Goal: Information Seeking & Learning: Understand process/instructions

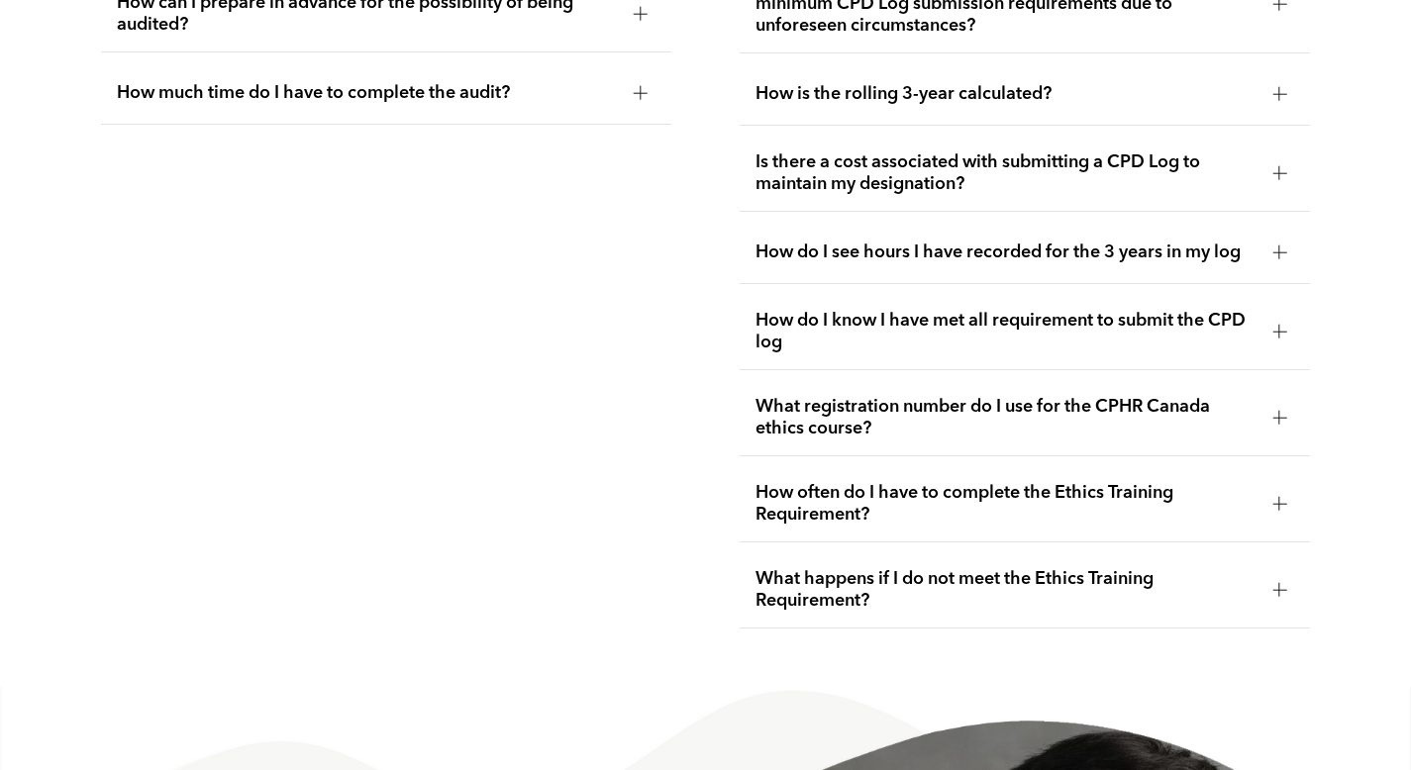
scroll to position [4174, 0]
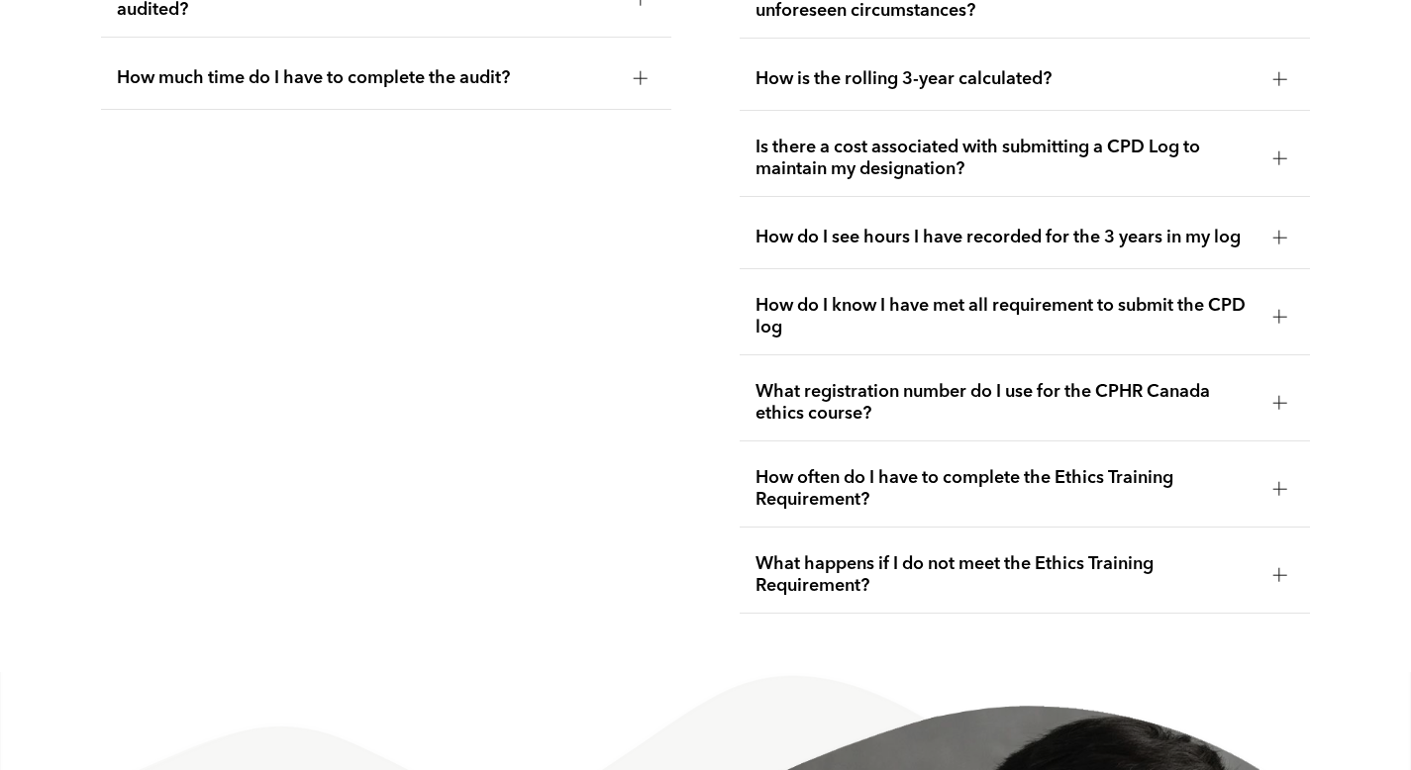
click at [995, 381] on span "What registration number do I use for the CPHR Canada ethics course?" at bounding box center [1005, 403] width 501 height 44
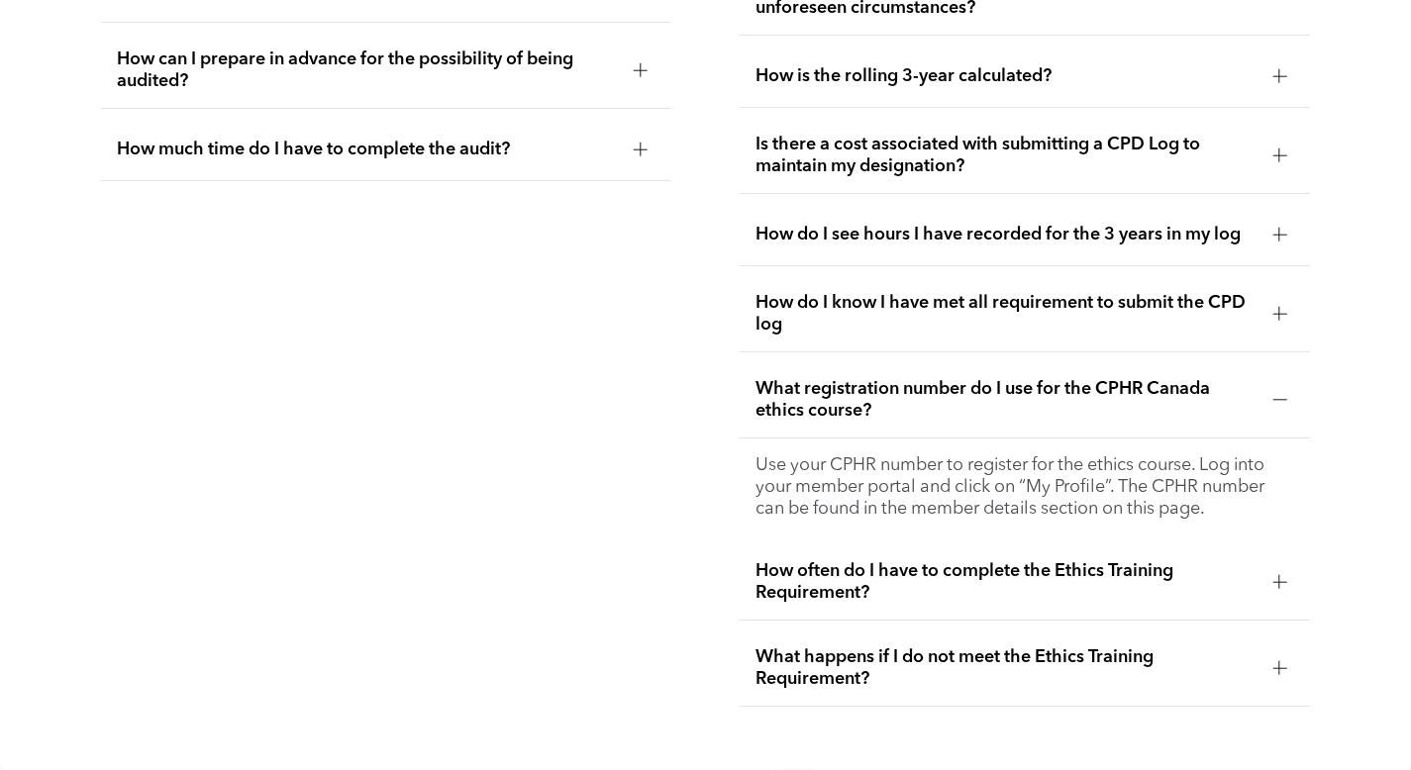
scroll to position [4100, 0]
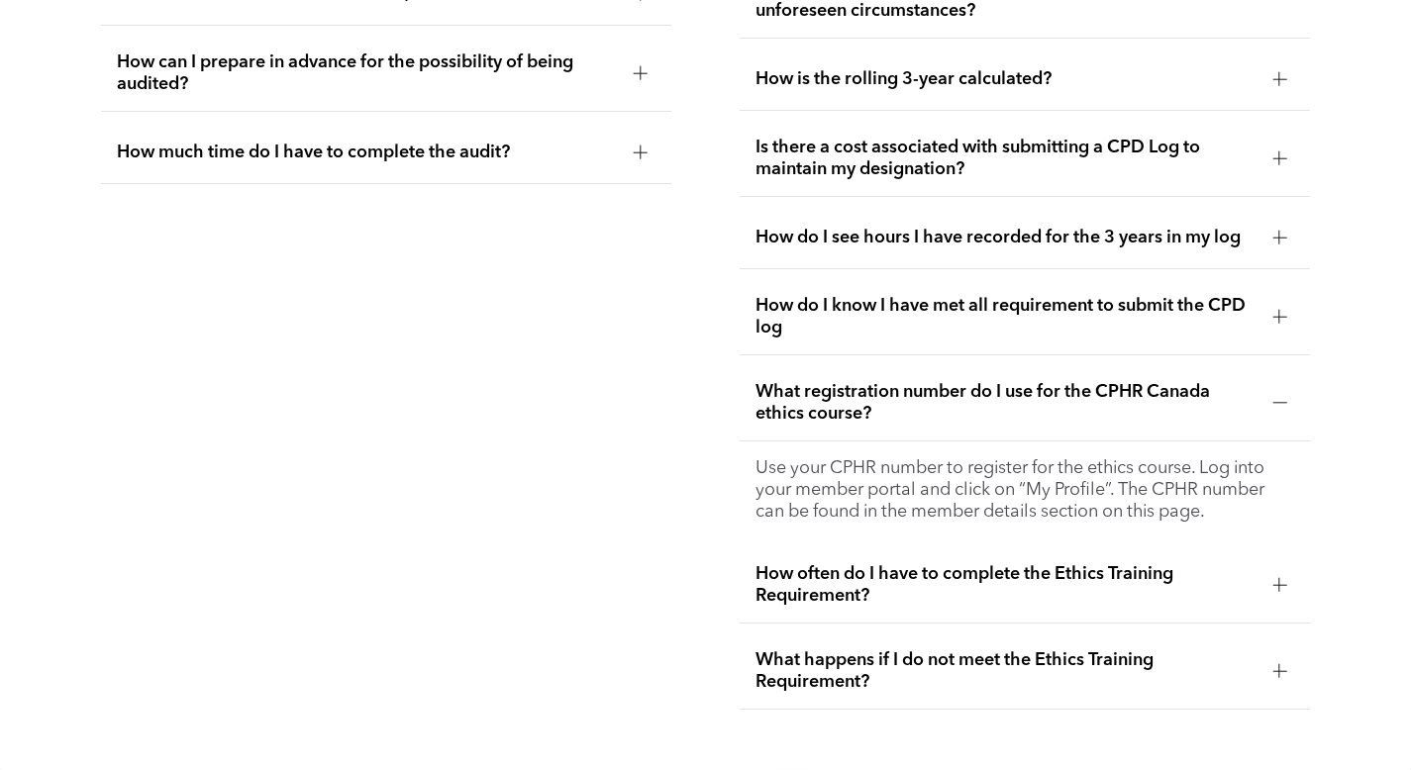
click at [1094, 563] on span "How often do I have to complete the Ethics Training Requirement?" at bounding box center [1005, 585] width 501 height 44
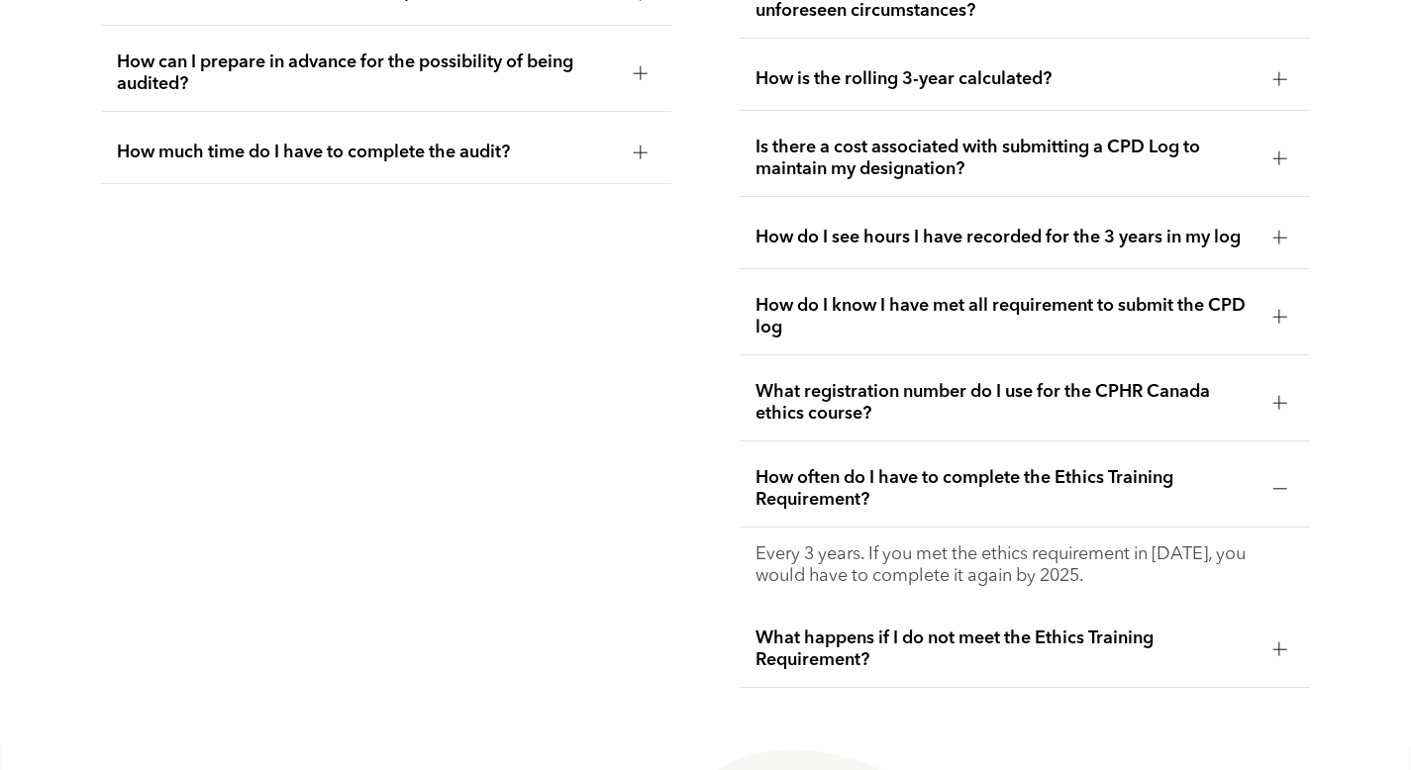
click at [1125, 628] on span "What happens if I do not meet the Ethics Training Requirement?" at bounding box center [1005, 650] width 501 height 44
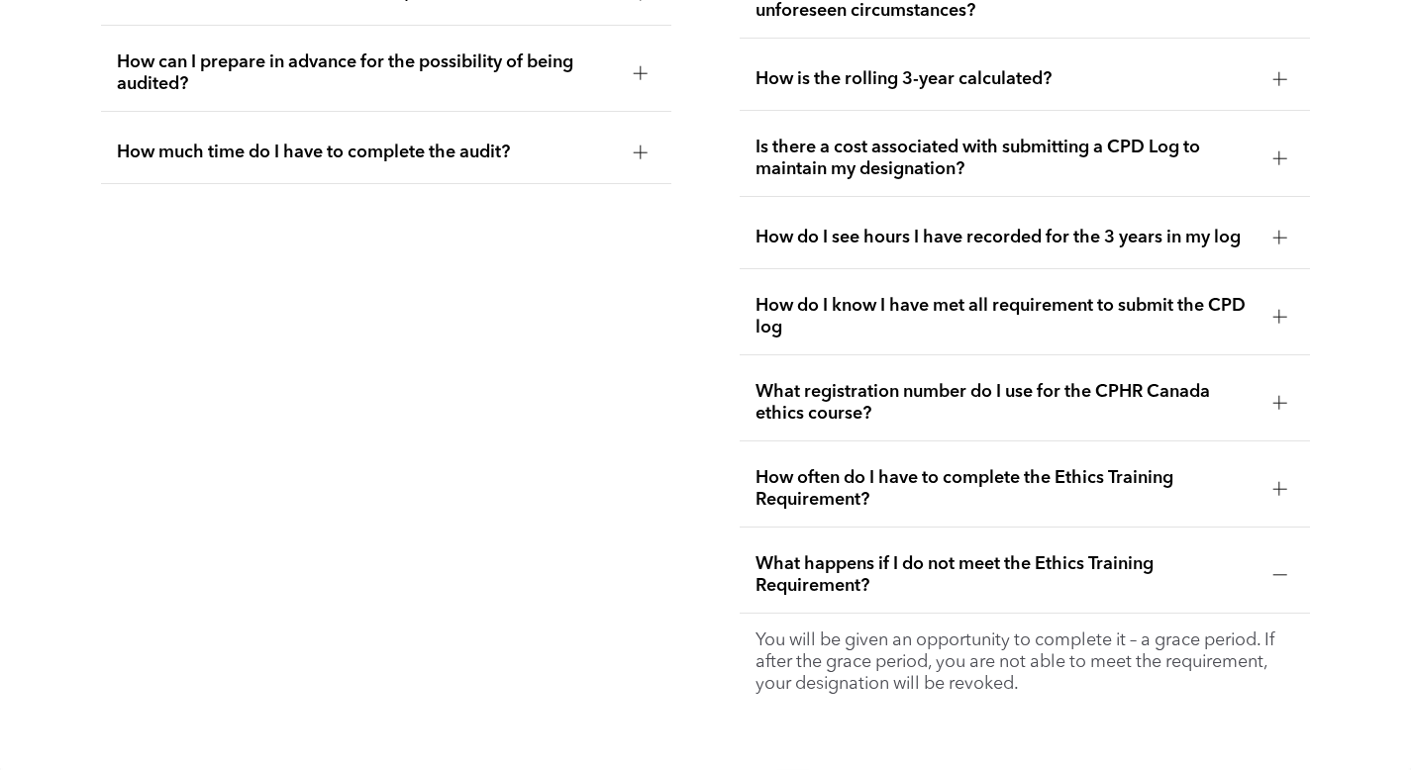
scroll to position [762, 0]
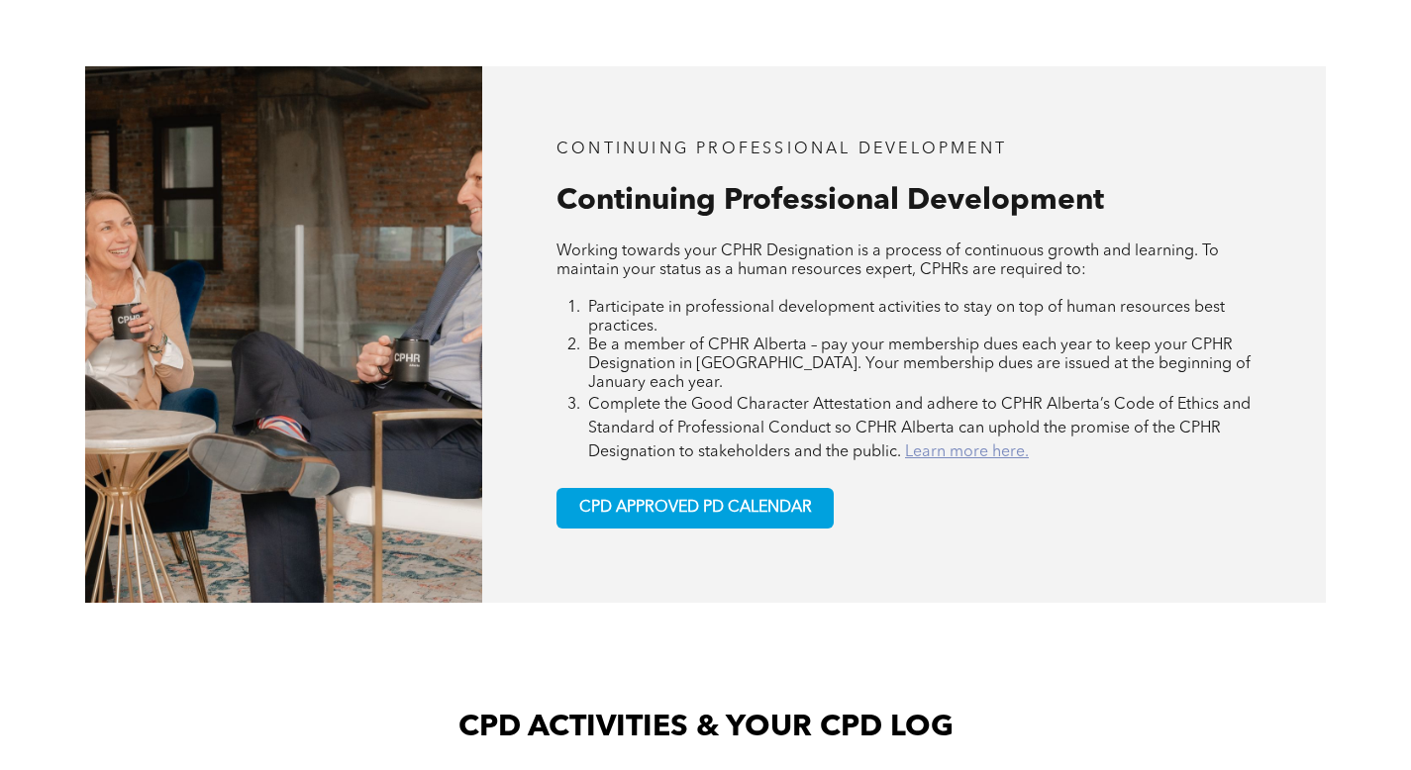
click at [959, 445] on link "Learn more here." at bounding box center [967, 453] width 124 height 16
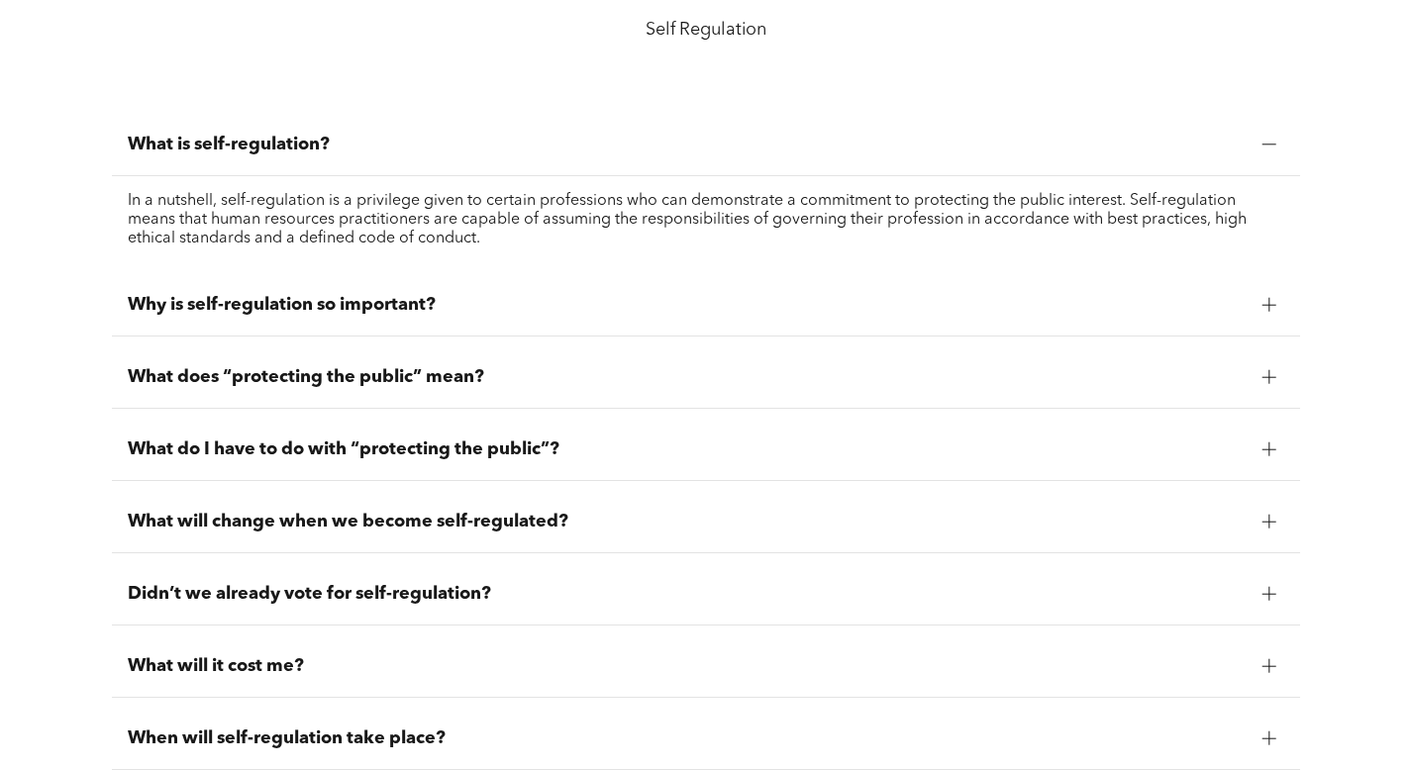
scroll to position [1630, 0]
